Goal: Transaction & Acquisition: Download file/media

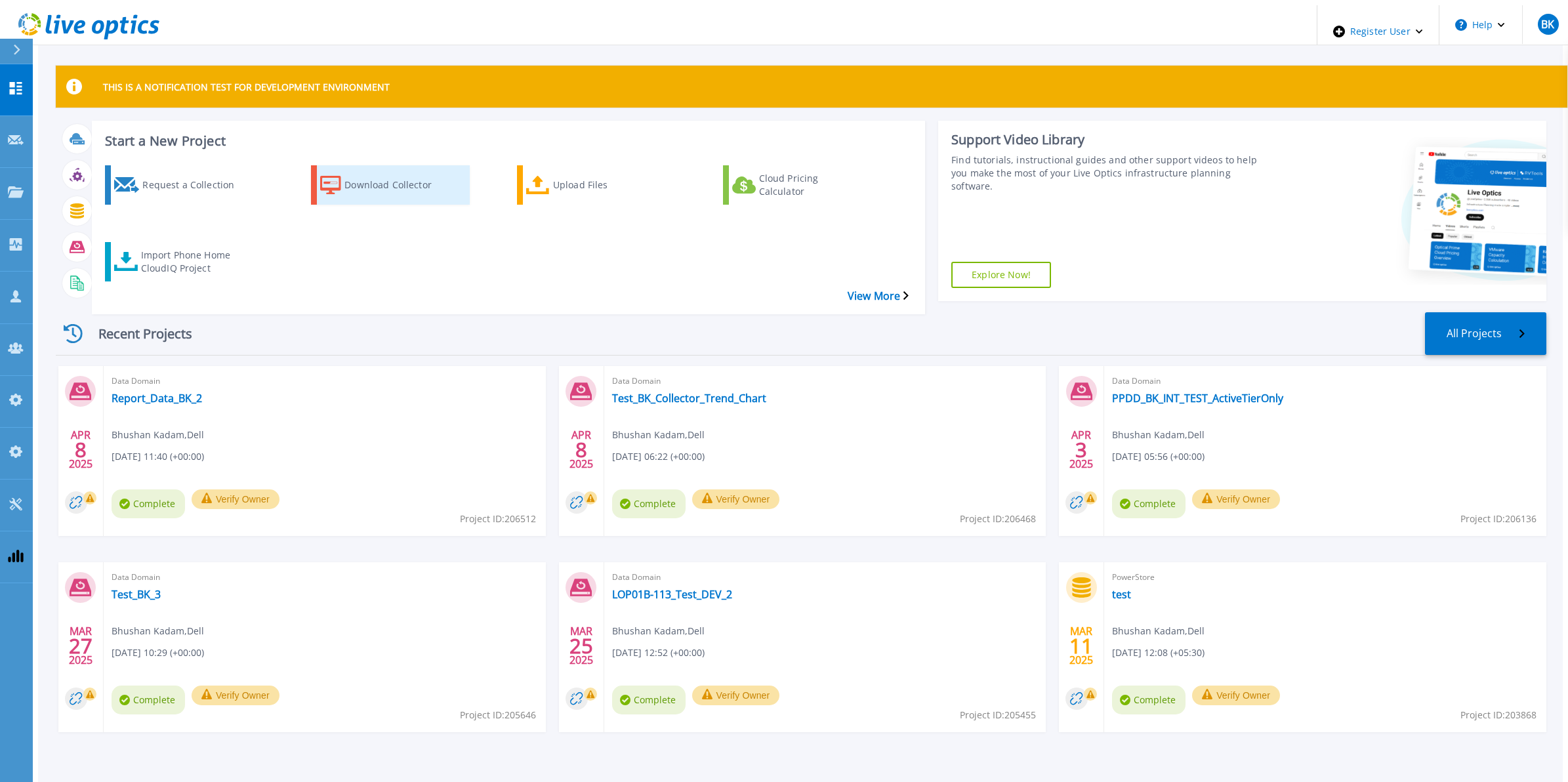
click at [344, 185] on div "Download Collector" at bounding box center [397, 185] width 105 height 33
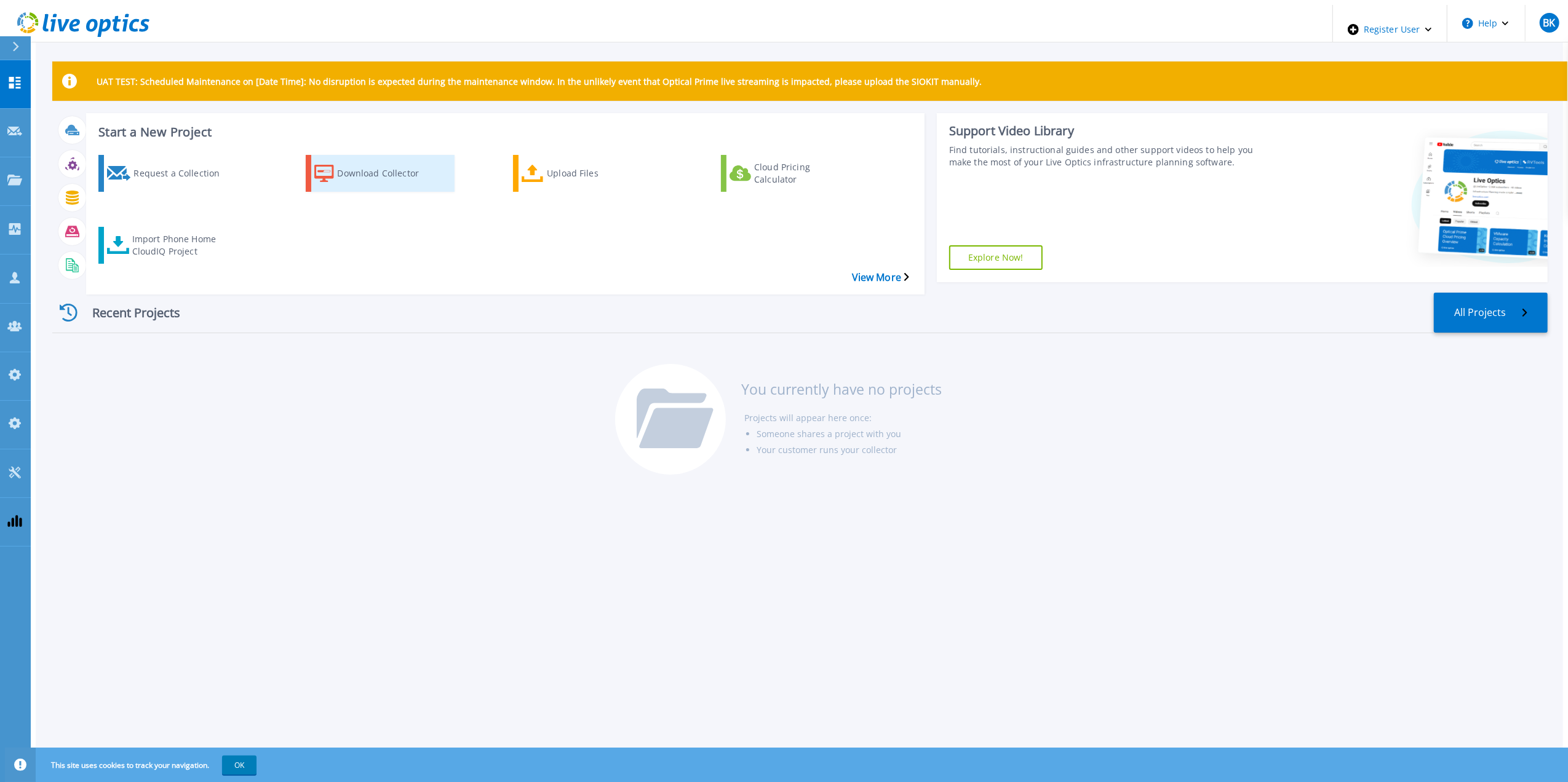
click at [362, 169] on div "Download Collector" at bounding box center [387, 173] width 99 height 31
